Goal: Information Seeking & Learning: Learn about a topic

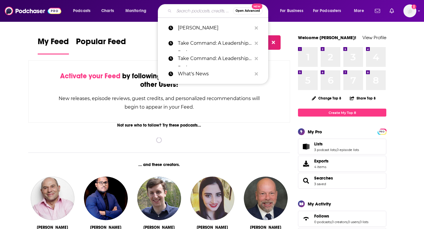
click at [205, 11] on input "Search podcasts, credits, & more..." at bounding box center [203, 10] width 59 height 9
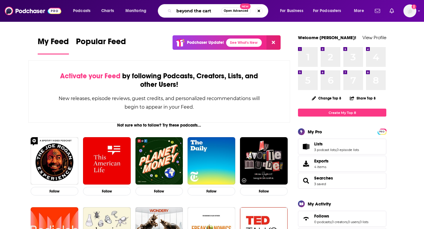
type input "beyond the cart"
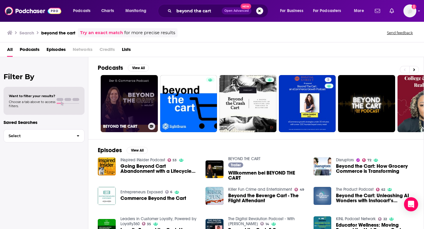
click at [129, 96] on link "BEYOND THE CART" at bounding box center [129, 103] width 57 height 57
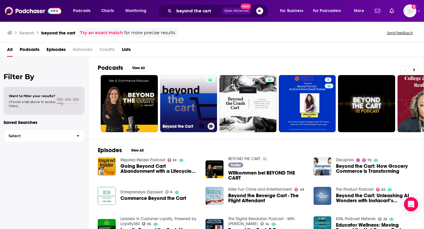
click at [181, 97] on link "Beyond the Cart" at bounding box center [188, 103] width 57 height 57
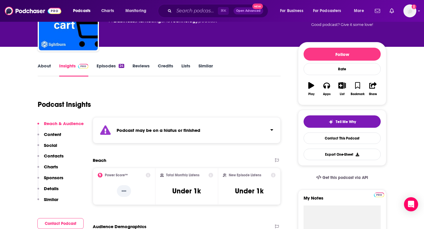
scroll to position [136, 0]
